Goal: Transaction & Acquisition: Purchase product/service

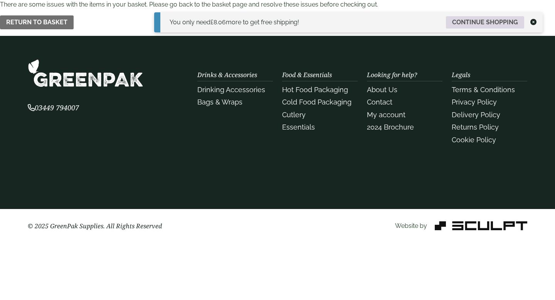
click at [467, 20] on link "Continue shopping" at bounding box center [485, 22] width 78 height 12
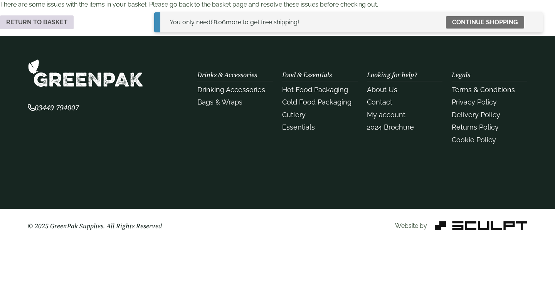
click at [52, 22] on link "Return to basket" at bounding box center [37, 22] width 74 height 14
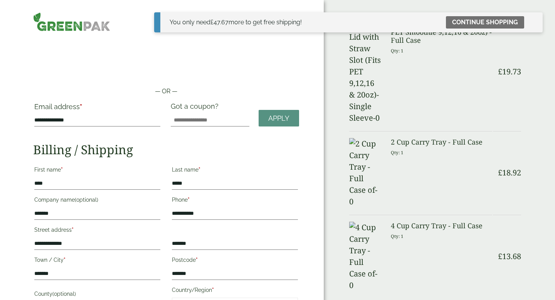
click at [535, 20] on icon at bounding box center [534, 22] width 6 height 6
